Goal: Transaction & Acquisition: Purchase product/service

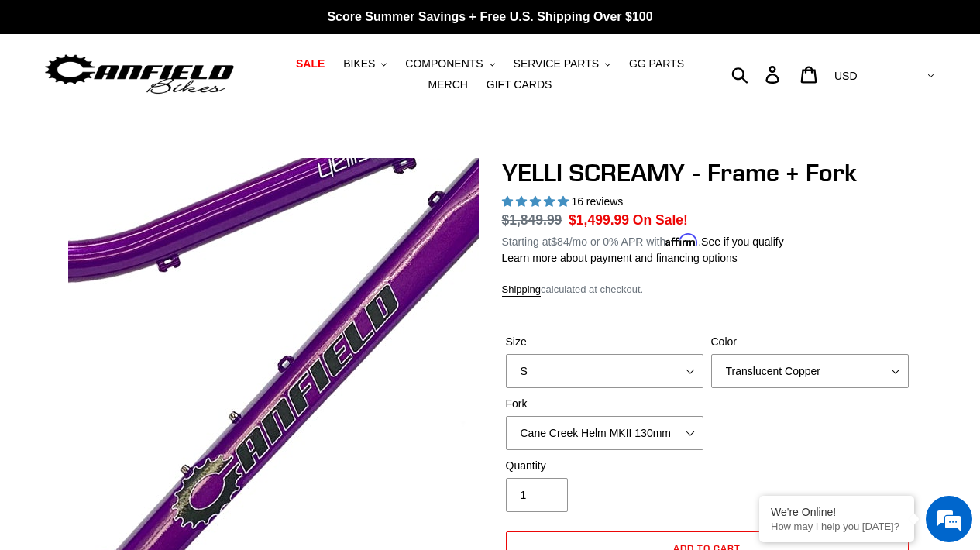
select select "highest-rating"
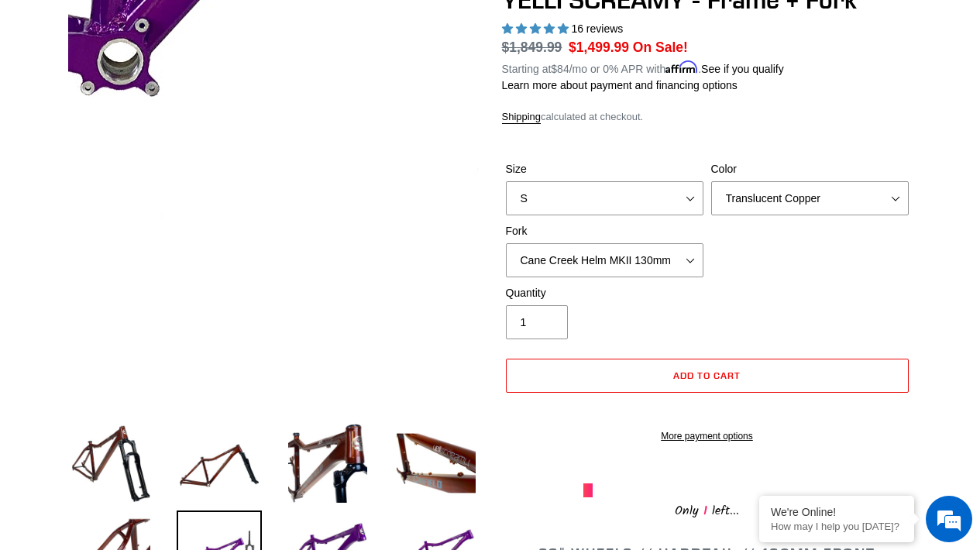
scroll to position [475, 0]
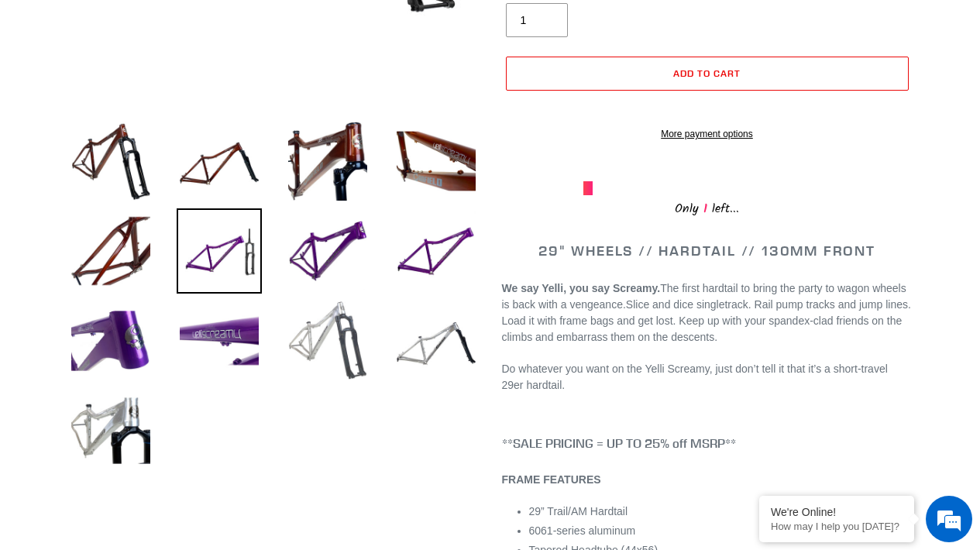
click at [325, 345] on img at bounding box center [327, 340] width 85 height 85
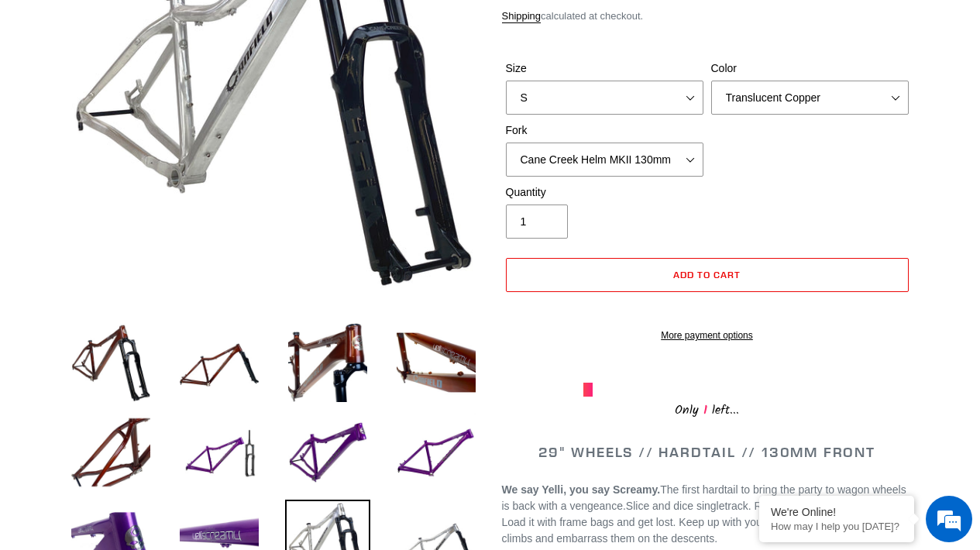
scroll to position [401, 0]
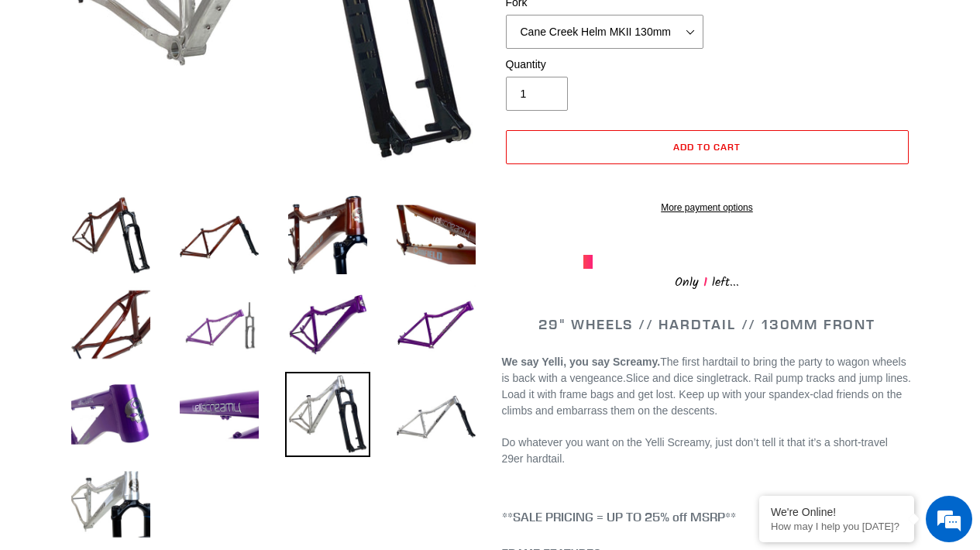
click at [203, 354] on img at bounding box center [219, 324] width 85 height 85
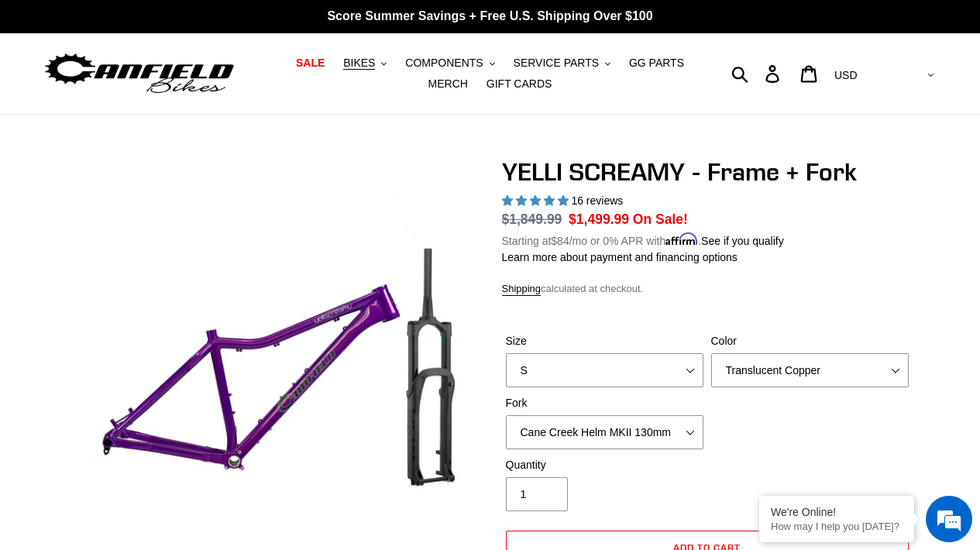
scroll to position [0, 0]
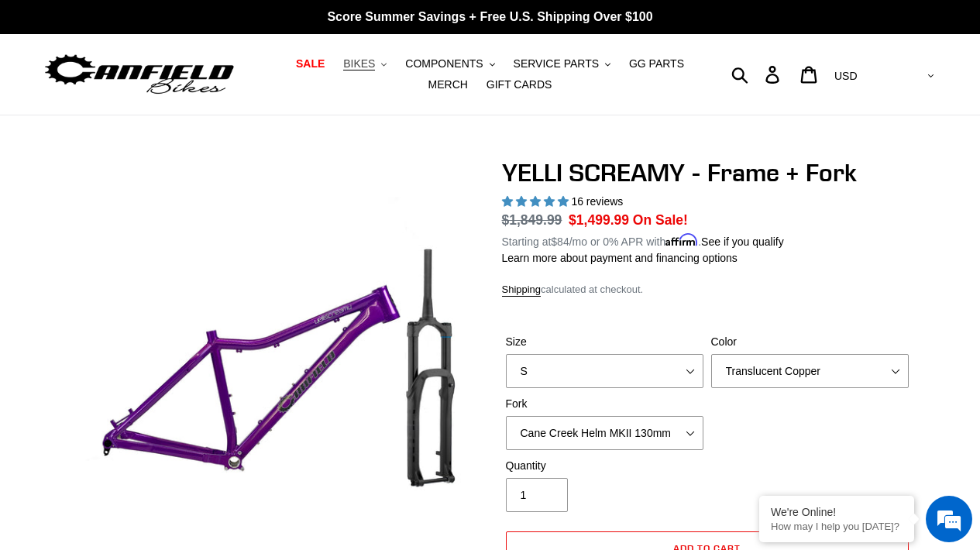
click at [368, 65] on span "BIKES" at bounding box center [359, 63] width 32 height 13
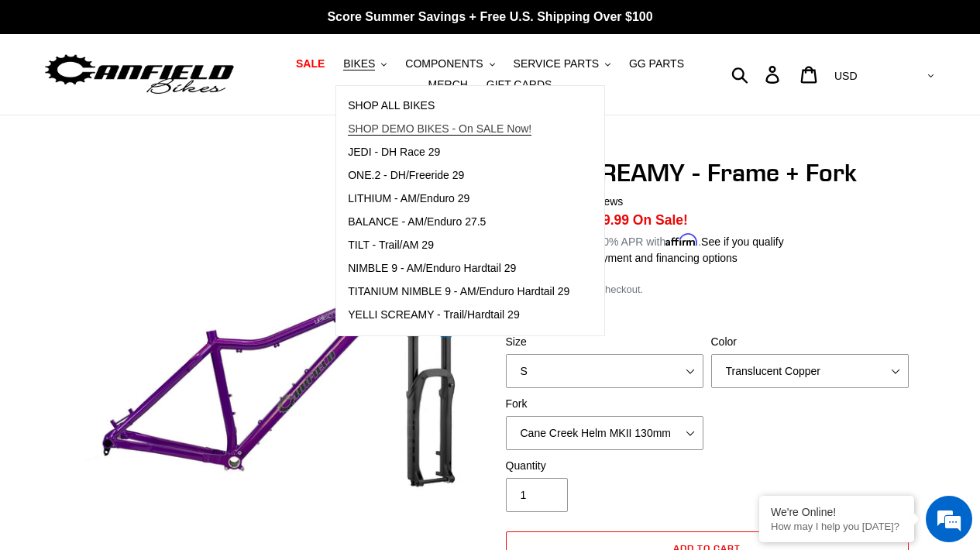
click at [401, 121] on link "SHOP DEMO BIKES - On SALE Now!" at bounding box center [458, 129] width 245 height 23
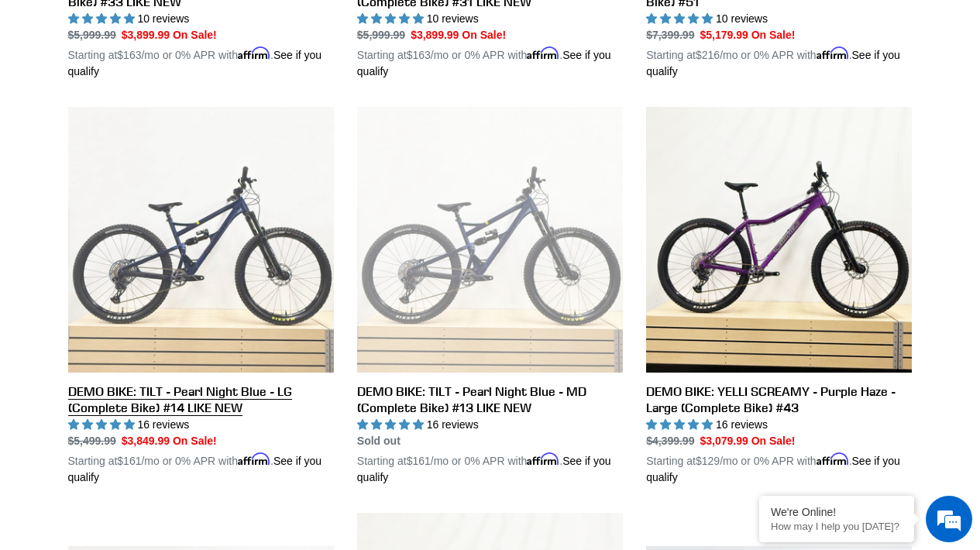
click at [153, 294] on link "DEMO BIKE: TILT - Pearl Night Blue - LG (Complete Bike) #14 LIKE NEW" at bounding box center [201, 296] width 266 height 379
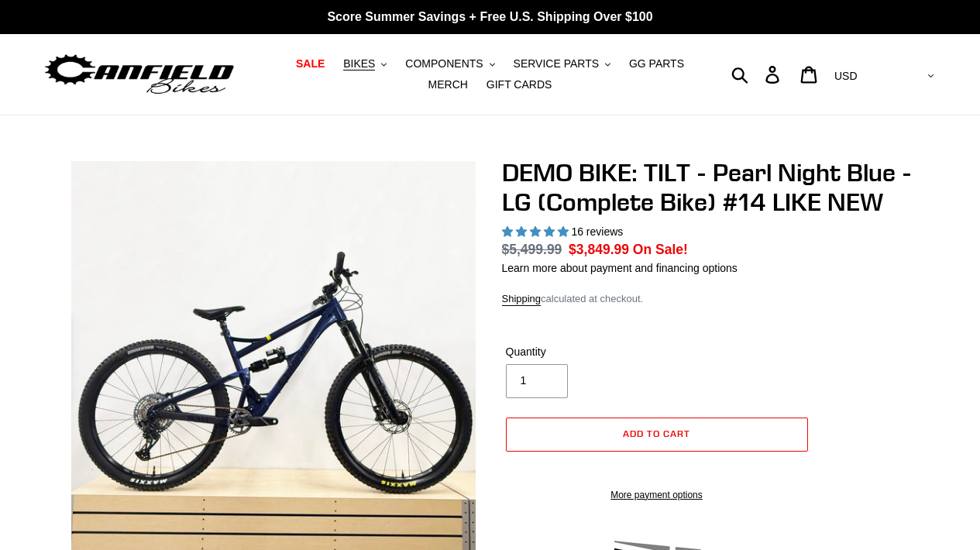
select select "highest-rating"
